Goal: Task Accomplishment & Management: Use online tool/utility

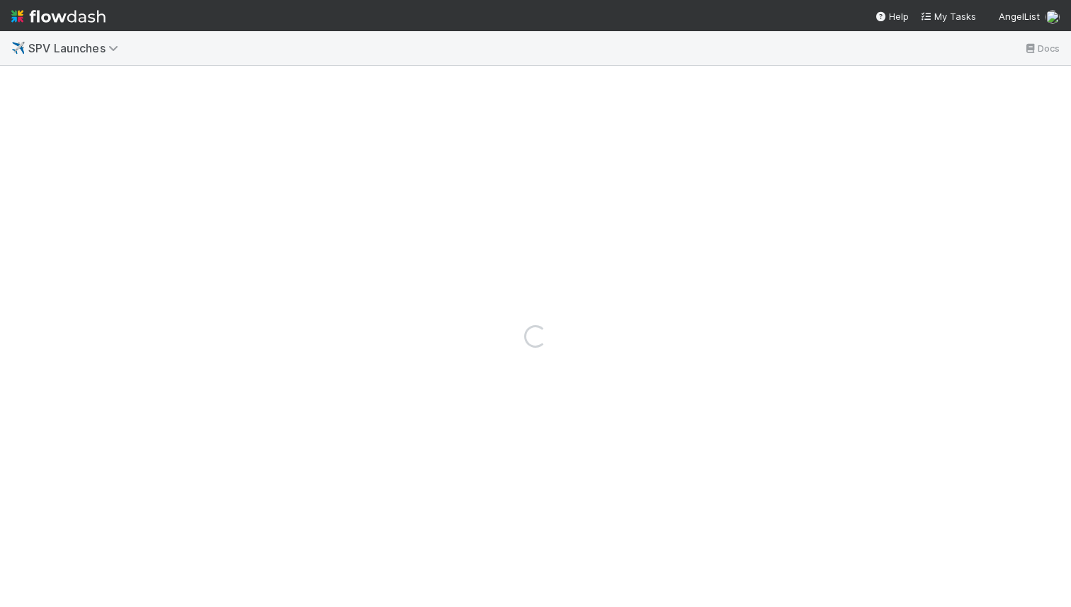
click at [57, 28] on link at bounding box center [58, 16] width 94 height 32
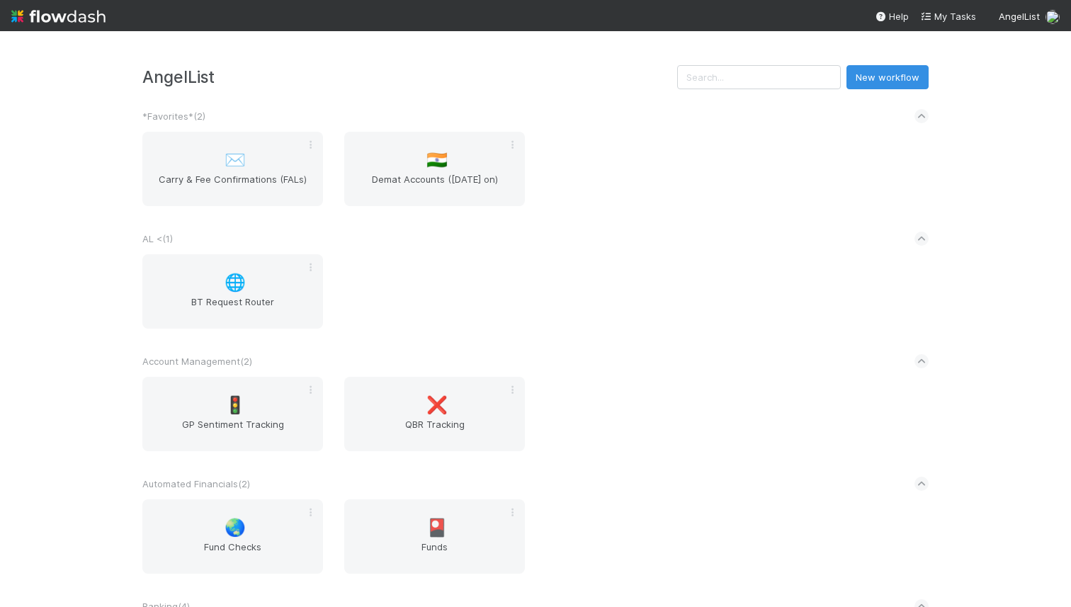
click at [795, 71] on input "text" at bounding box center [759, 77] width 164 height 24
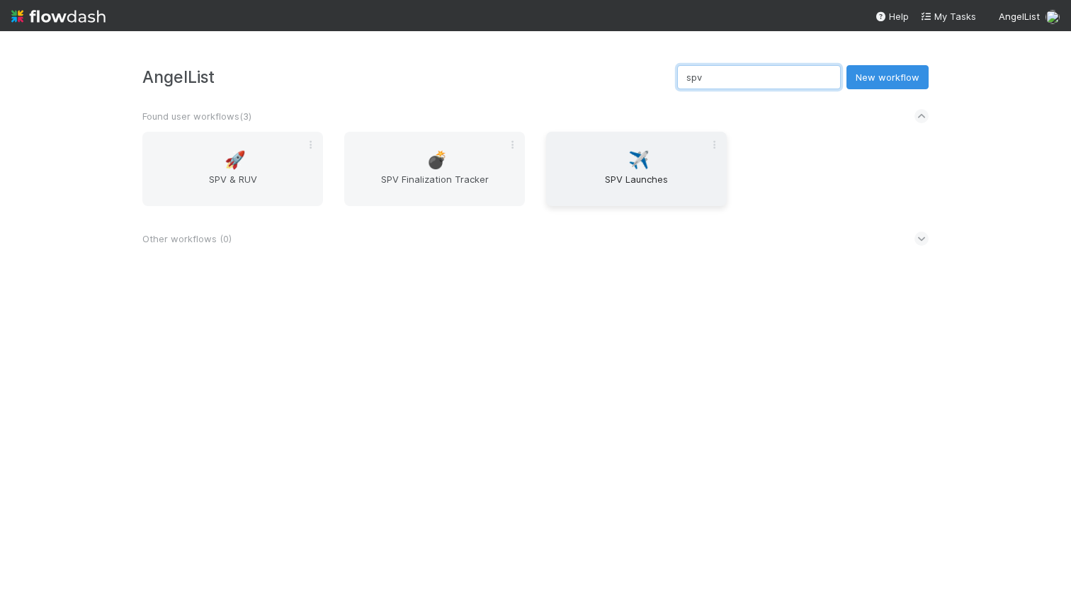
type input "spv"
click at [608, 158] on div "✈️ SPV Launches" at bounding box center [636, 169] width 181 height 74
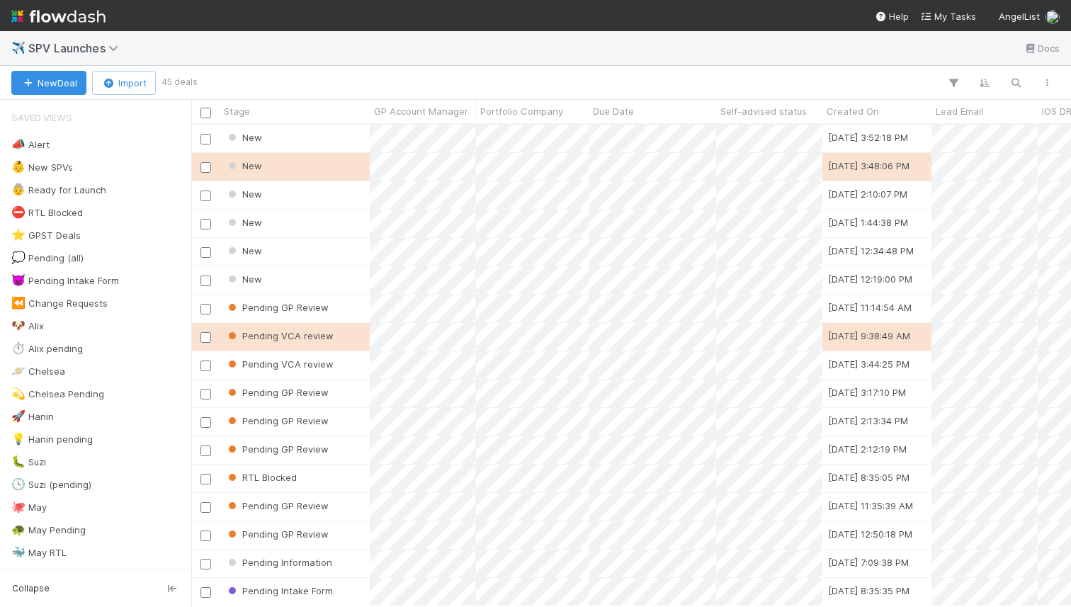
scroll to position [482, 880]
click at [1017, 75] on button "button" at bounding box center [1016, 83] width 26 height 18
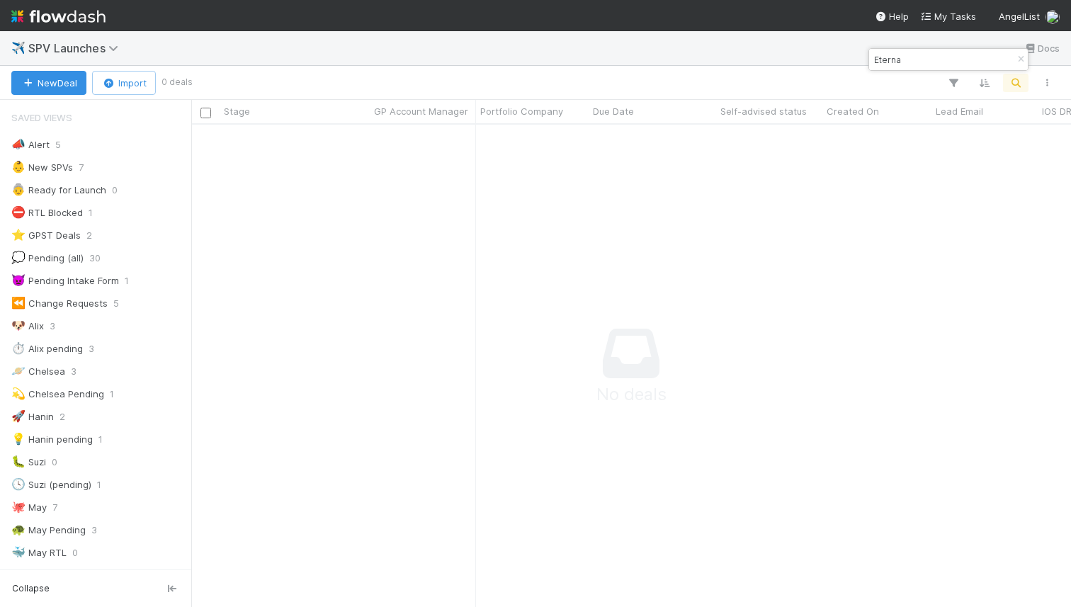
click at [895, 55] on input "Eterna" at bounding box center [942, 59] width 142 height 17
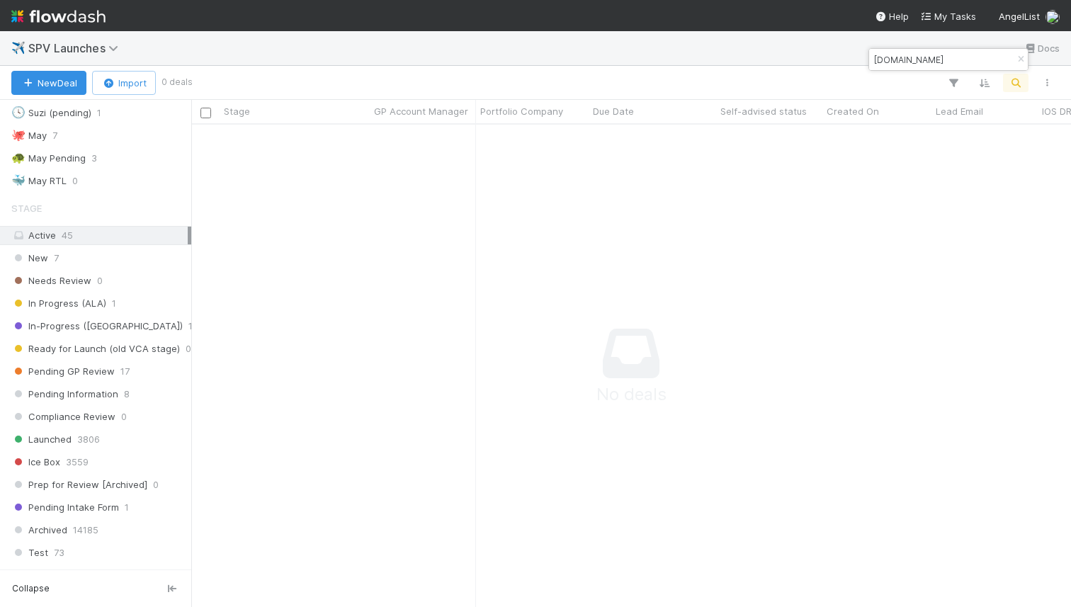
scroll to position [374, 0]
click at [94, 239] on div "Active 45" at bounding box center [99, 234] width 176 height 18
click at [927, 64] on input "www.dyna.co" at bounding box center [942, 59] width 142 height 17
paste input "57936"
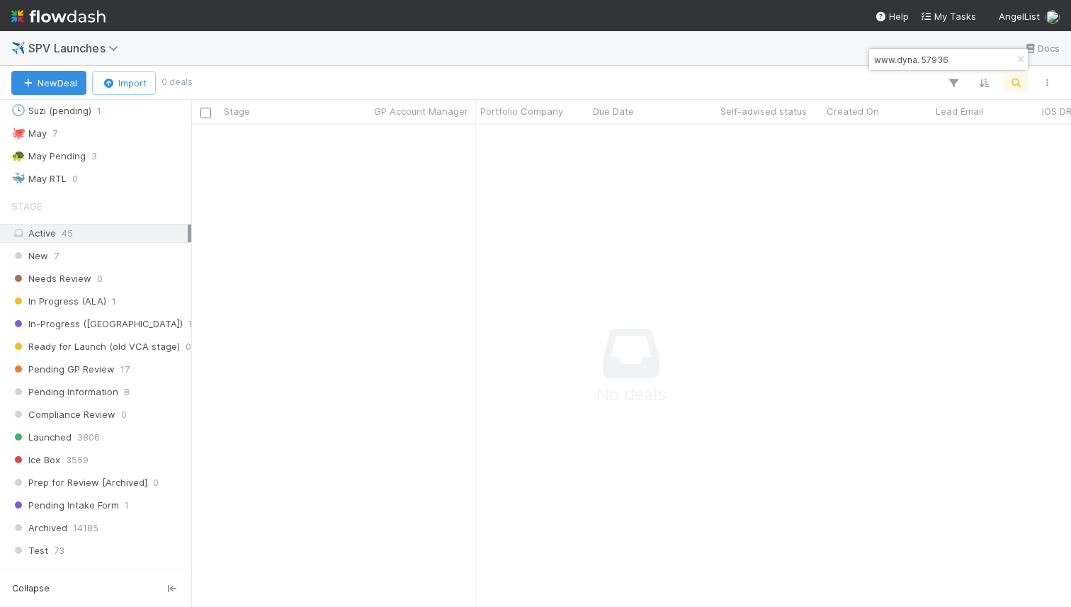
click at [927, 64] on input "www.dyna. 57936" at bounding box center [942, 59] width 142 height 17
paste input
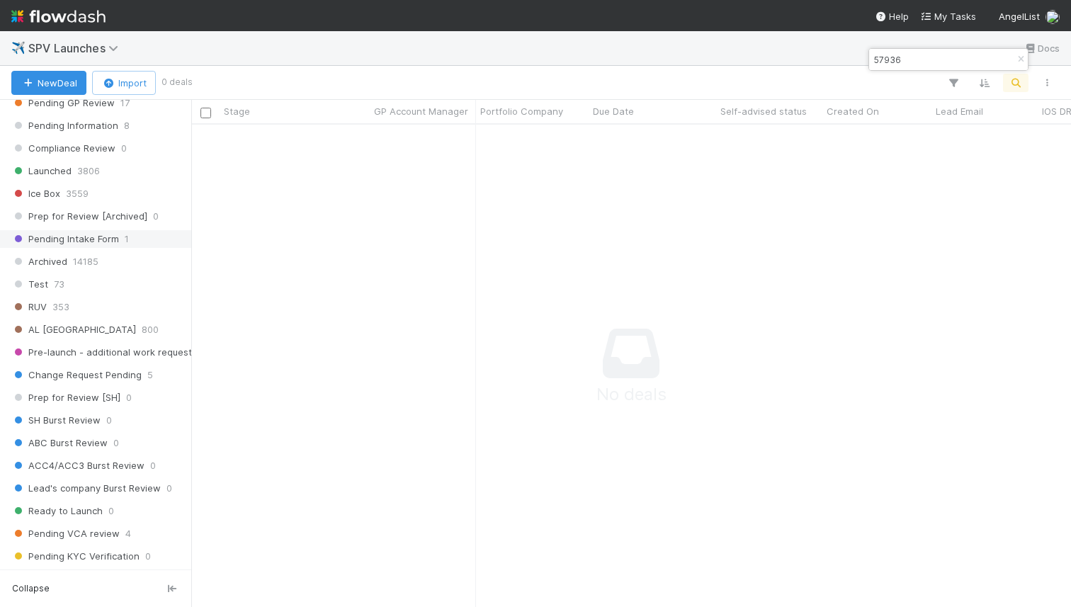
scroll to position [742, 0]
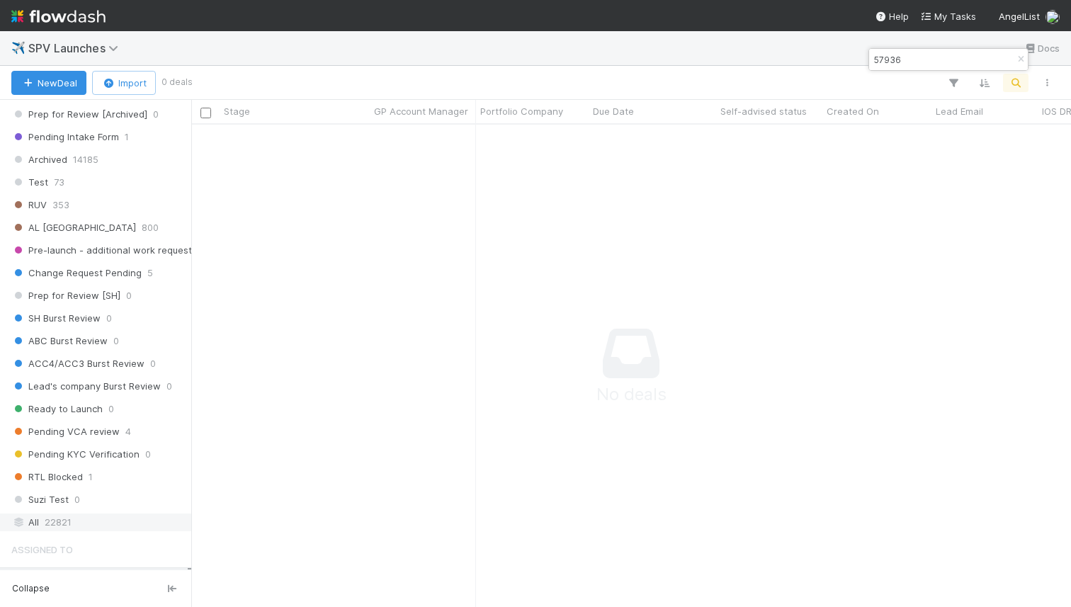
click at [63, 517] on span "22821" at bounding box center [58, 523] width 27 height 18
click at [890, 67] on input "57936" at bounding box center [942, 59] width 142 height 17
type input "dyna"
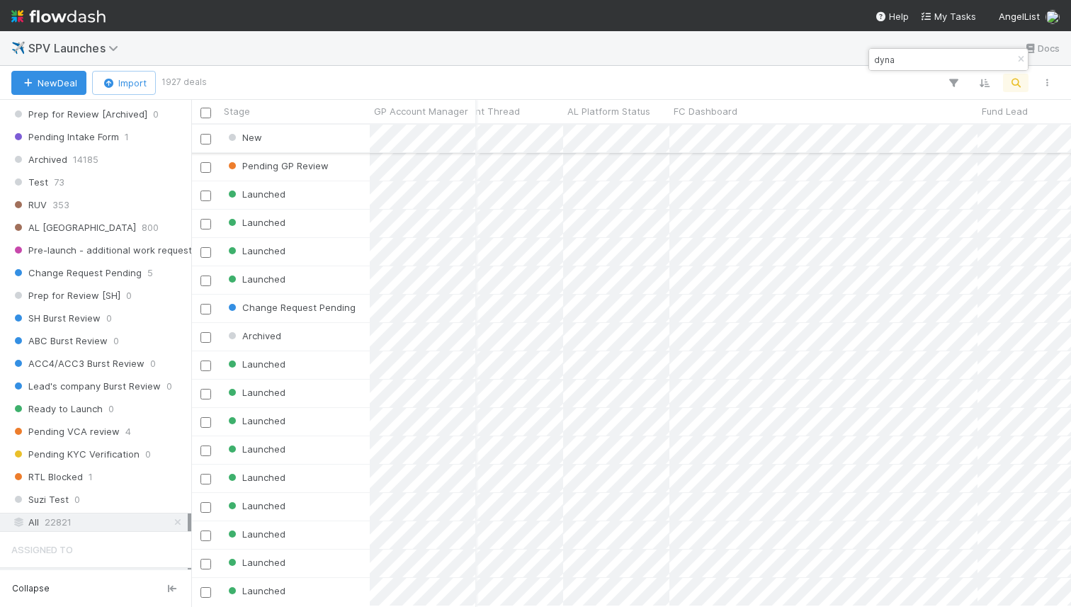
scroll to position [0, 1179]
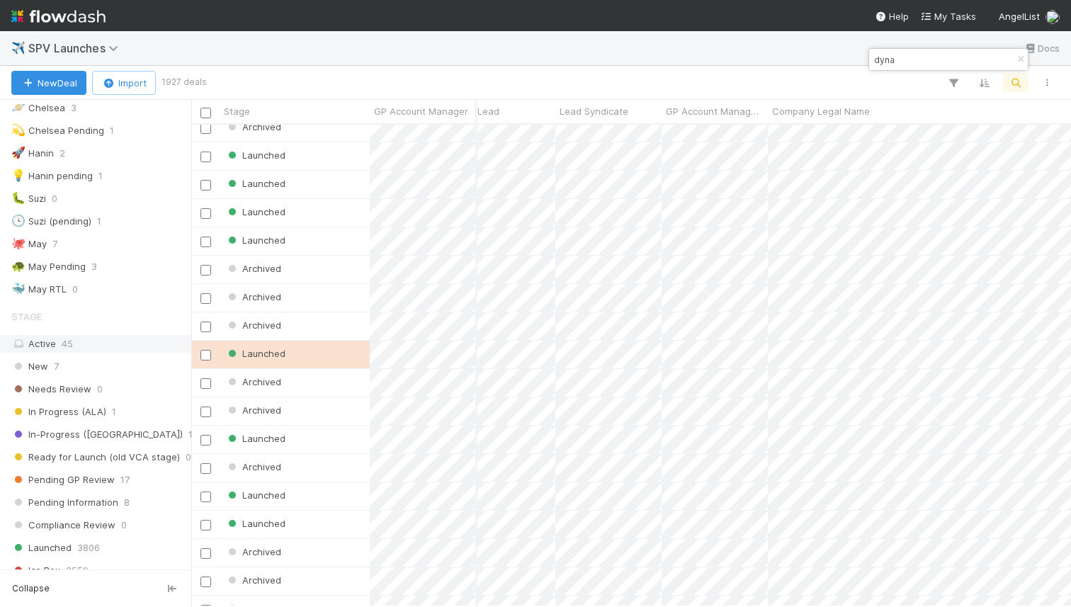
click at [92, 337] on div "Active 45" at bounding box center [99, 344] width 176 height 18
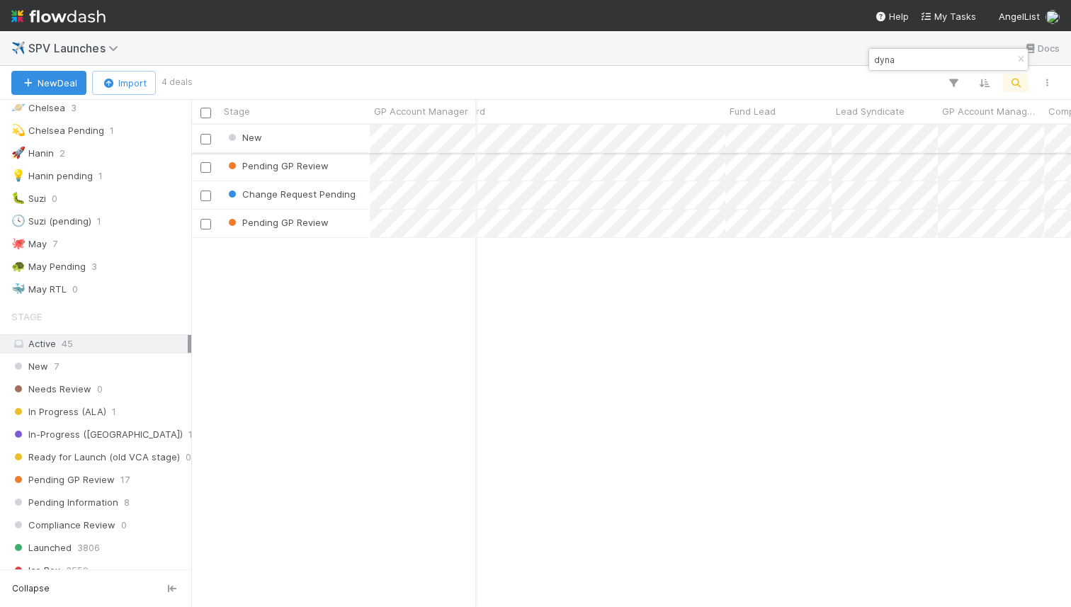
scroll to position [0, 1134]
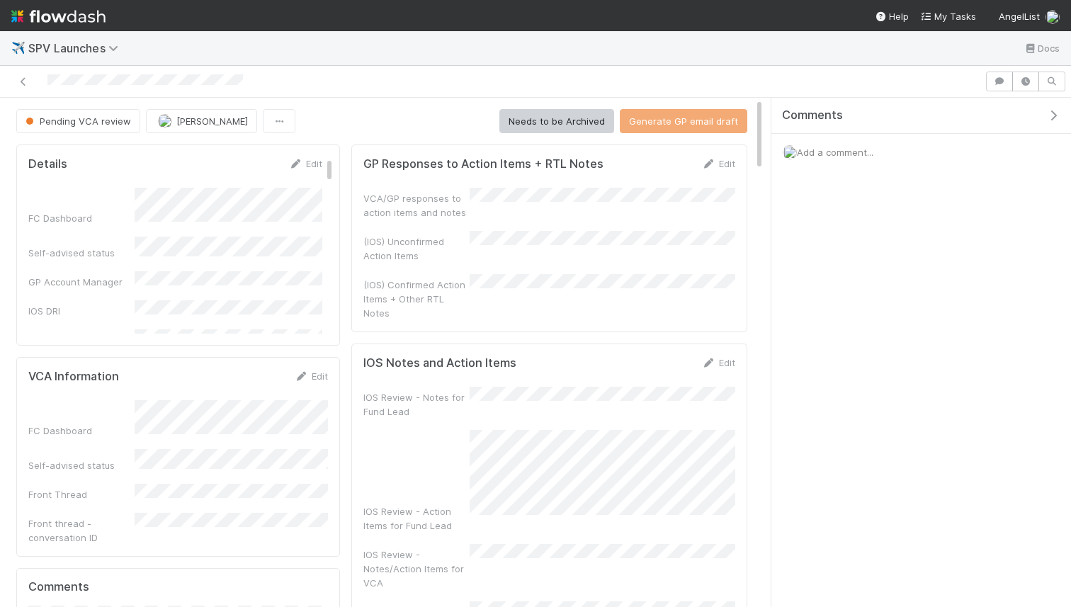
checkbox input "false"
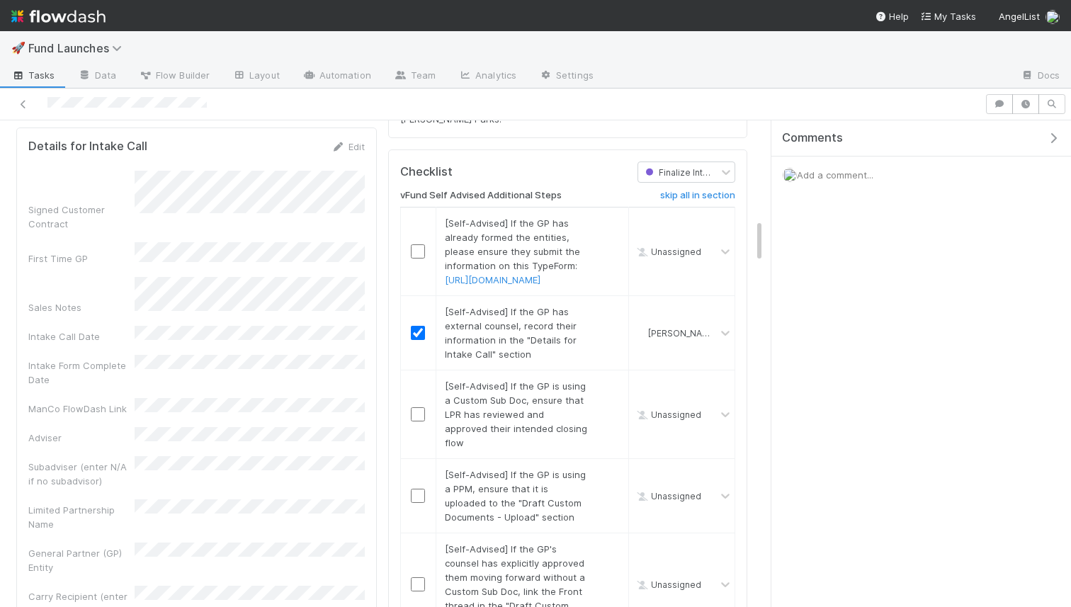
scroll to position [1076, 0]
